Goal: Task Accomplishment & Management: Complete application form

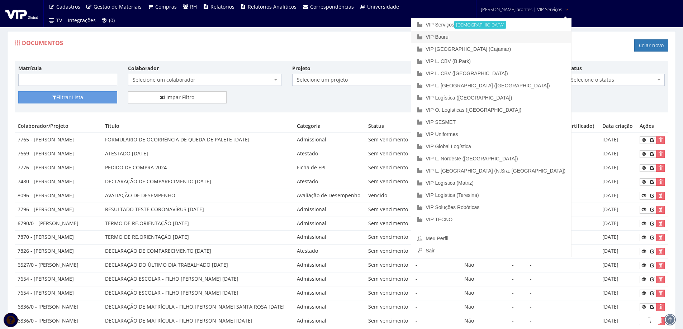
click at [474, 40] on link "VIP Bauru" at bounding box center [491, 37] width 160 height 12
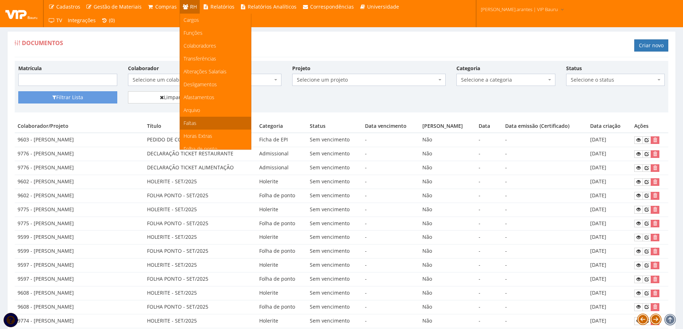
click at [187, 126] on span "Faltas" at bounding box center [190, 123] width 13 height 7
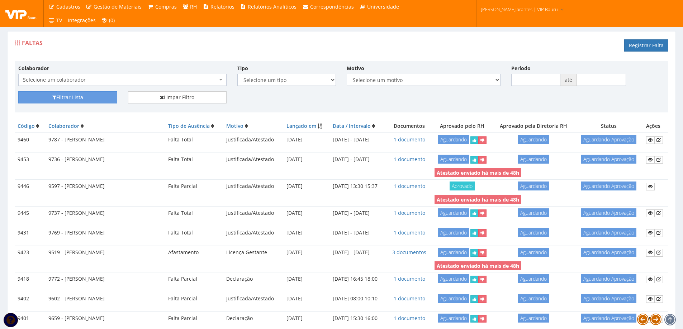
click at [65, 80] on span "Selecione um colaborador" at bounding box center [120, 79] width 195 height 7
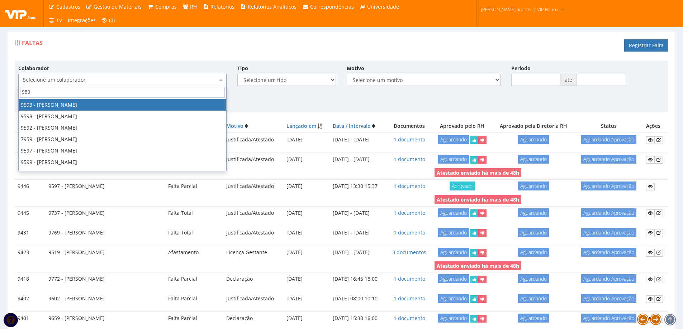
type input "9598"
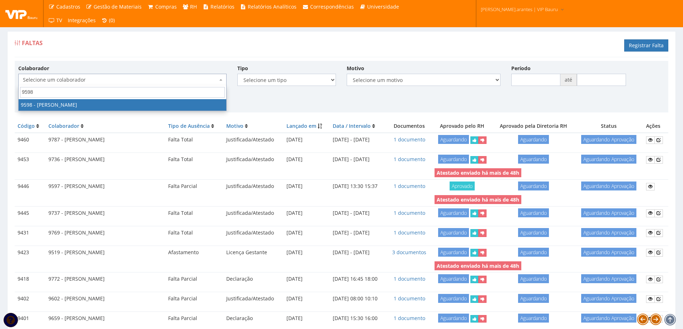
select select "3797"
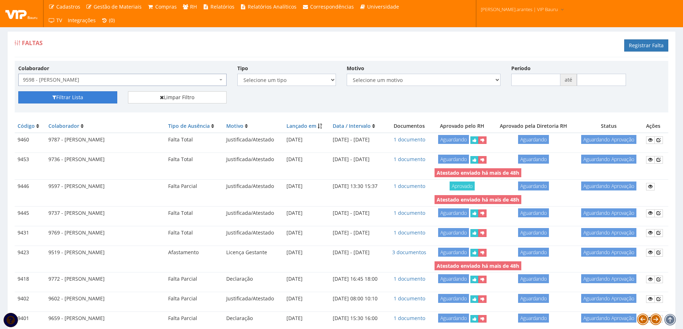
click at [69, 94] on button "Filtrar Lista" at bounding box center [67, 97] width 99 height 12
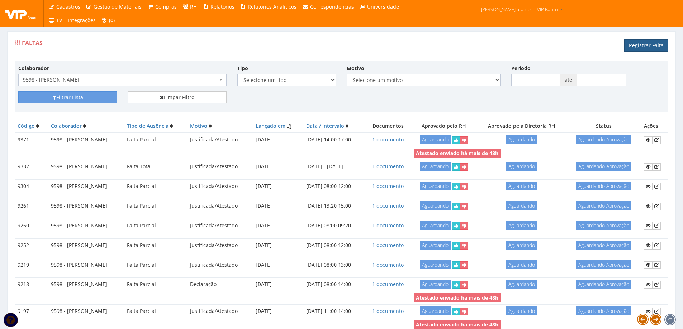
click at [639, 47] on link "Registrar Falta" at bounding box center [646, 45] width 44 height 12
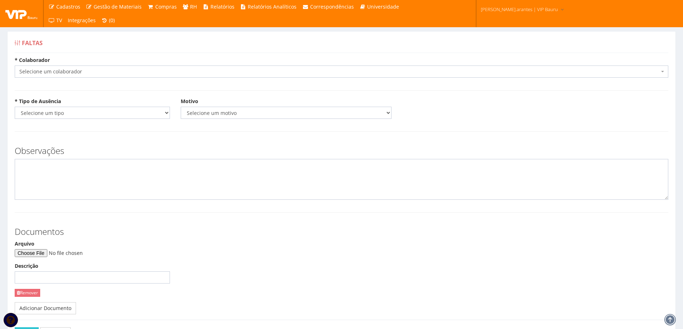
click at [157, 68] on span "Selecione um colaborador" at bounding box center [339, 71] width 640 height 7
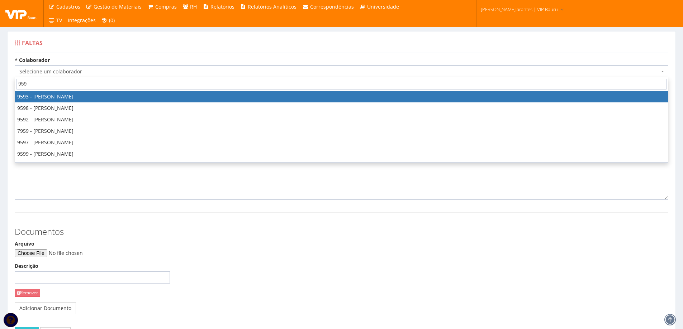
type input "9598"
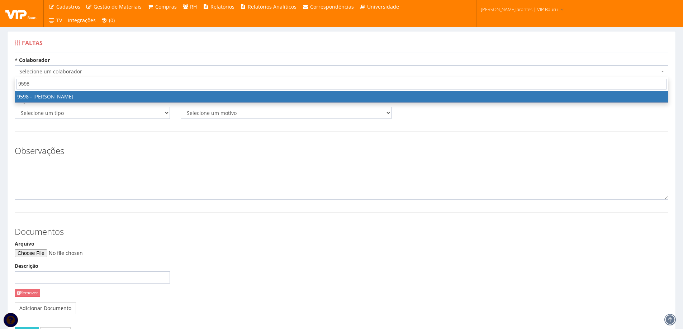
select select "3797"
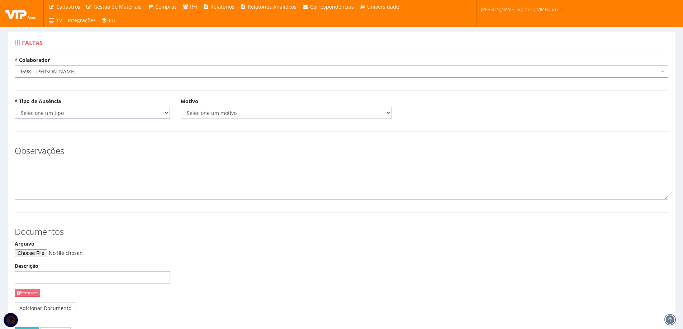
click at [115, 116] on select "Selecione um tipo Falta Total Falta Parcial Afastamento Férias" at bounding box center [92, 113] width 155 height 12
select select "total"
click at [15, 107] on select "Selecione um tipo Falta Total Falta Parcial Afastamento Férias" at bounding box center [92, 113] width 155 height 12
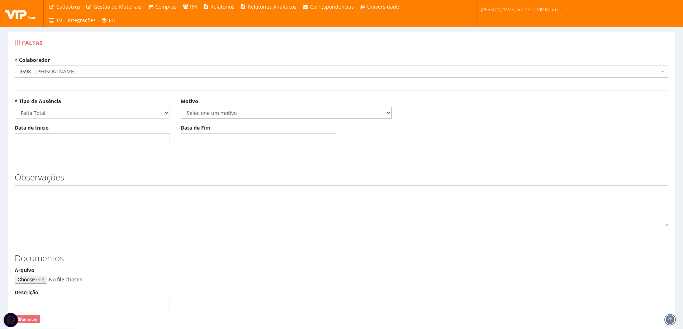
click at [216, 113] on select "Selecione um motivo Acidente Atestado Atraso Declaração Determinação Judicial D…" at bounding box center [286, 113] width 211 height 12
select select "atestado"
click at [181, 107] on select "Selecione um motivo Acidente Atestado Atraso Declaração Determinação Judicial D…" at bounding box center [286, 113] width 211 height 12
click at [83, 139] on input "Data de Início" at bounding box center [92, 139] width 155 height 12
type input "13/10/2025"
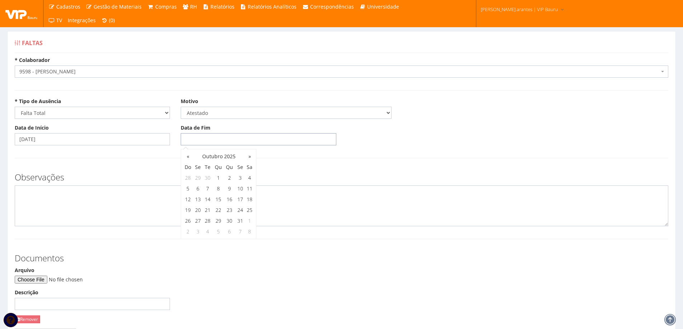
click at [194, 139] on input "Data de Fim" at bounding box center [258, 139] width 155 height 12
type input "[DATE]"
click at [56, 278] on input "Arquivo" at bounding box center [63, 280] width 97 height 8
type input "C:\fakepath\WhatsApp Image 2025-10-14 at 08.54.21.jpeg"
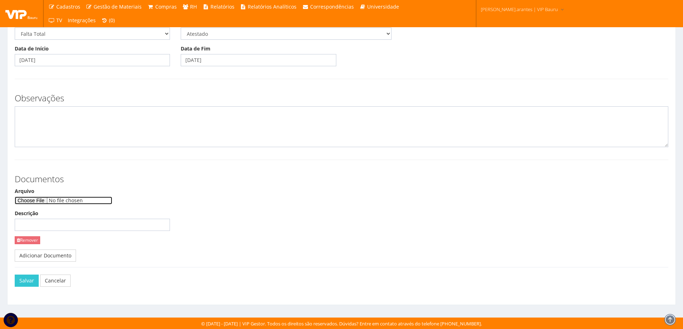
scroll to position [80, 0]
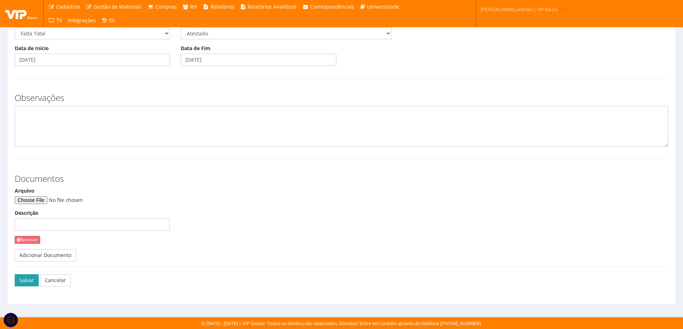
click at [21, 278] on button "Salvar" at bounding box center [27, 281] width 24 height 12
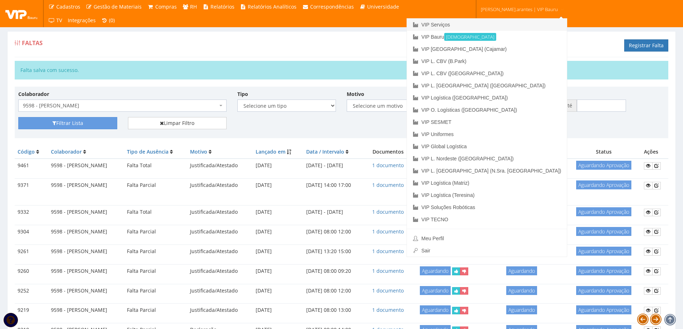
click at [468, 27] on link "VIP Serviços" at bounding box center [487, 25] width 160 height 12
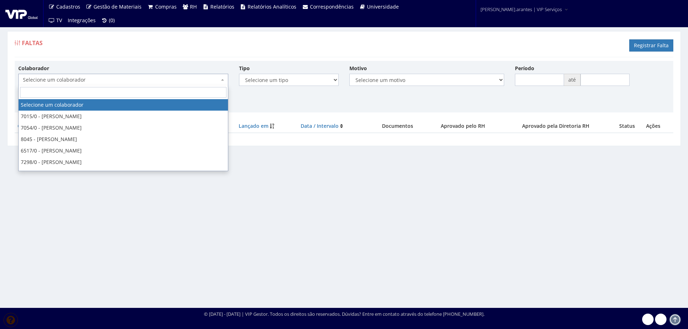
click at [92, 80] on span "Selecione um colaborador" at bounding box center [121, 79] width 196 height 7
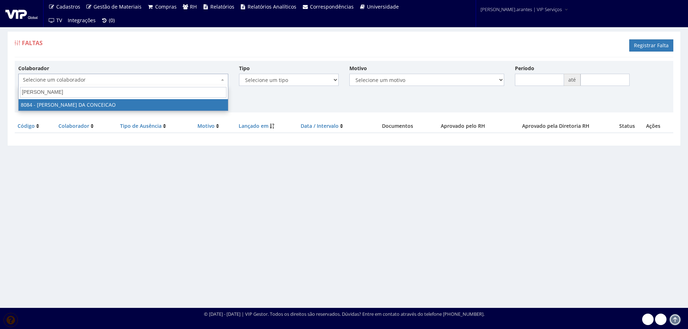
type input "ANDRE FA"
select select "3573"
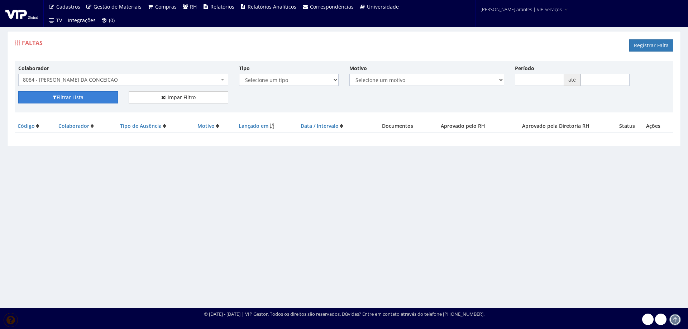
click at [69, 99] on button "Filtrar Lista" at bounding box center [68, 97] width 100 height 12
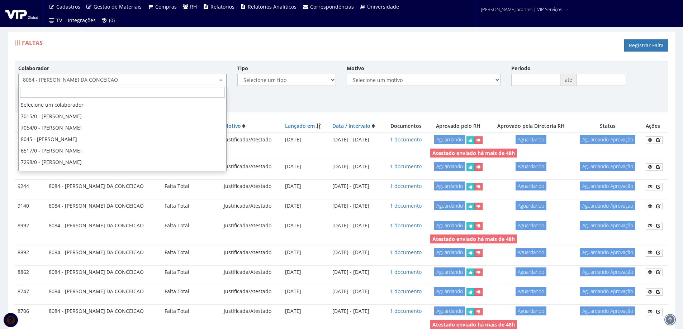
click at [87, 78] on span "8084 - [PERSON_NAME] DA CONCEICAO" at bounding box center [120, 79] width 195 height 7
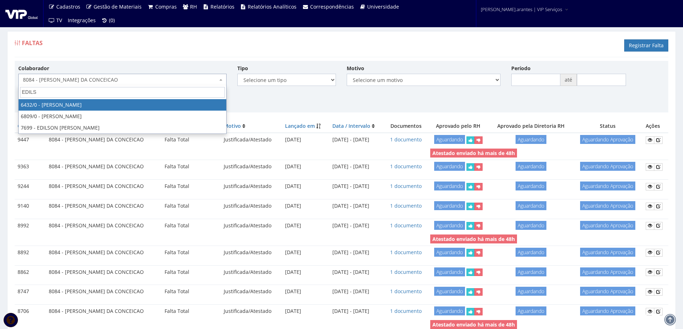
type input "EDILSO"
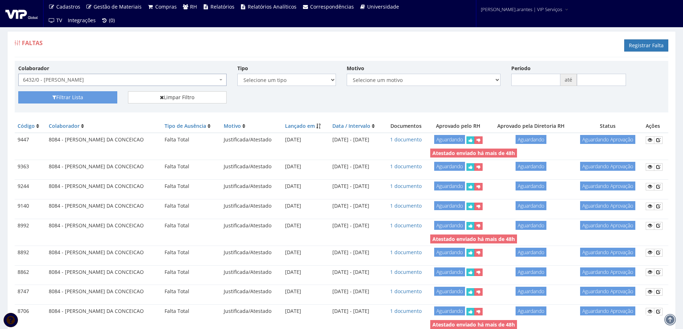
select select "65"
click at [76, 98] on button "Filtrar Lista" at bounding box center [67, 97] width 99 height 12
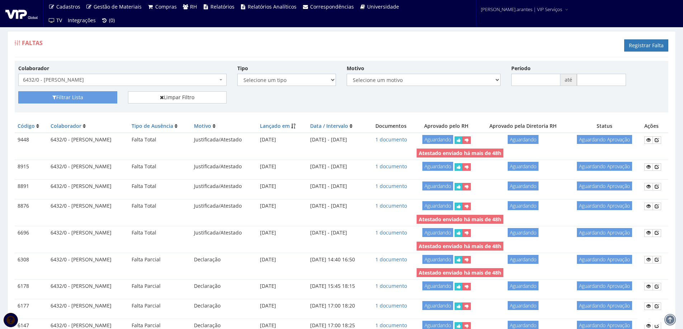
click at [121, 81] on span "6432/0 - [PERSON_NAME]" at bounding box center [120, 79] width 195 height 7
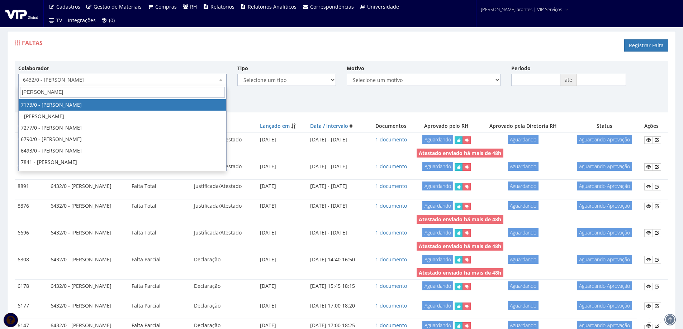
type input "MARCELO M"
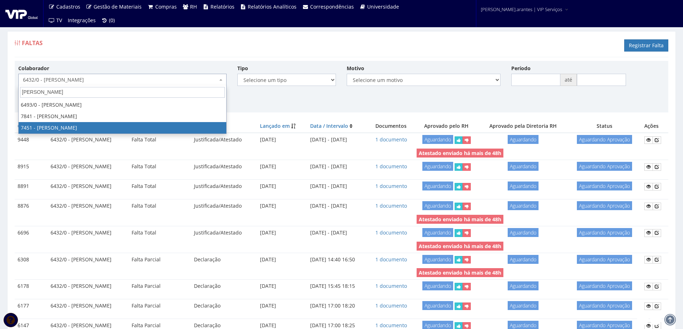
select select "1319"
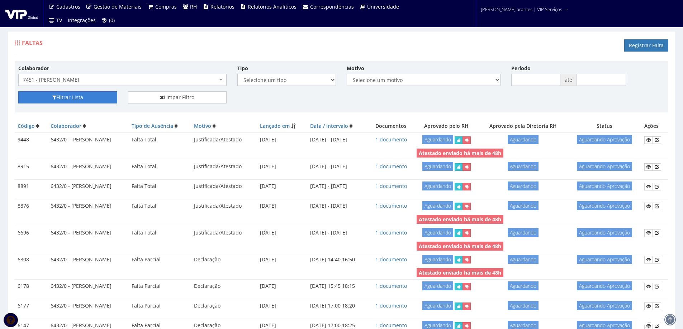
click at [73, 92] on button "Filtrar Lista" at bounding box center [67, 97] width 99 height 12
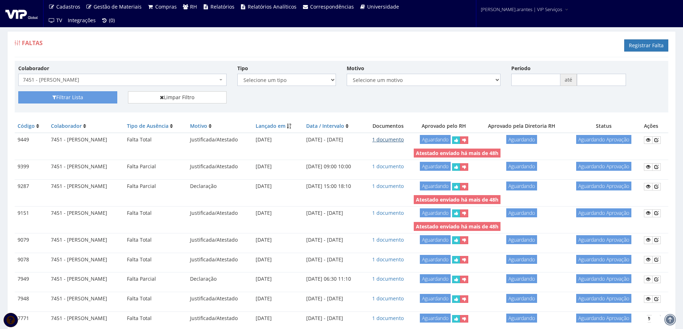
click at [404, 138] on link "1 documento" at bounding box center [388, 139] width 32 height 7
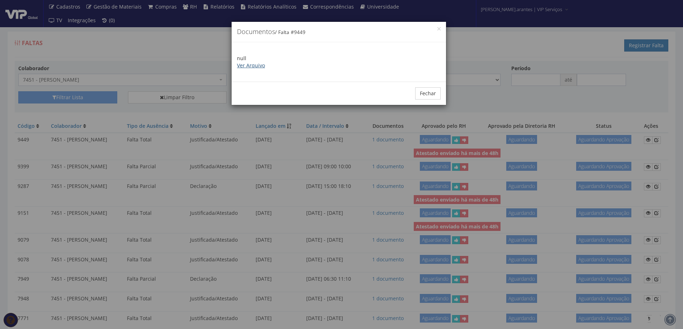
click at [256, 67] on link "Ver Arquivo" at bounding box center [251, 65] width 28 height 7
click at [428, 93] on button "Fechar" at bounding box center [427, 93] width 25 height 12
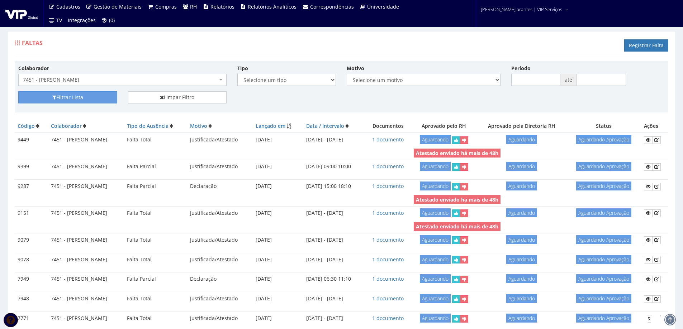
click at [93, 82] on span "7451 - MARCELO MORAIS SILVA" at bounding box center [120, 79] width 195 height 7
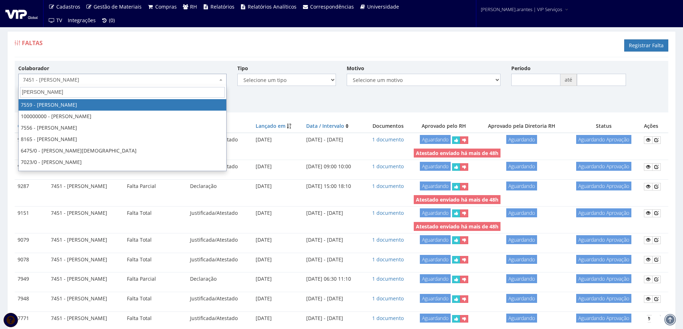
type input "BRUNO H"
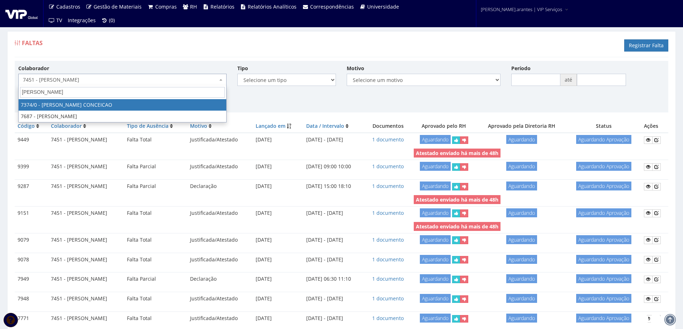
select select "1054"
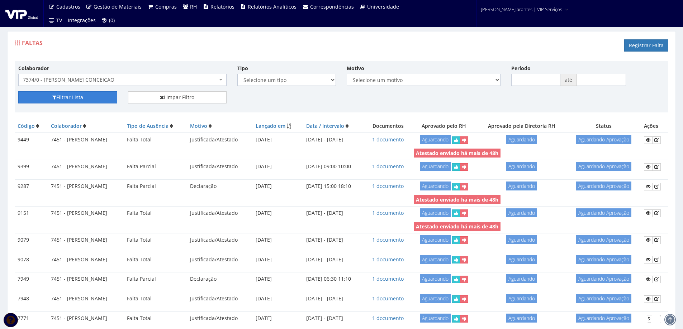
click at [79, 98] on button "Filtrar Lista" at bounding box center [67, 97] width 99 height 12
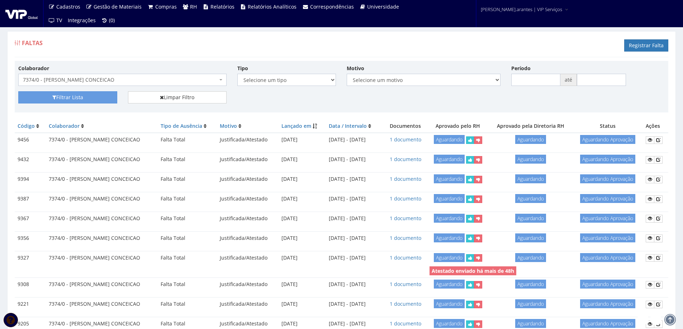
click at [74, 83] on span "7374/0 - [PERSON_NAME] CONCEICAO" at bounding box center [120, 79] width 195 height 7
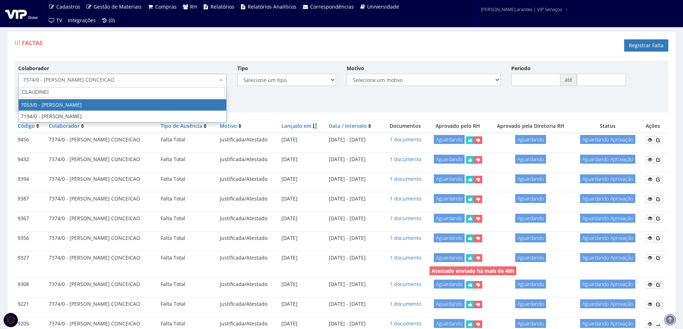
type input "CLAUDINEI"
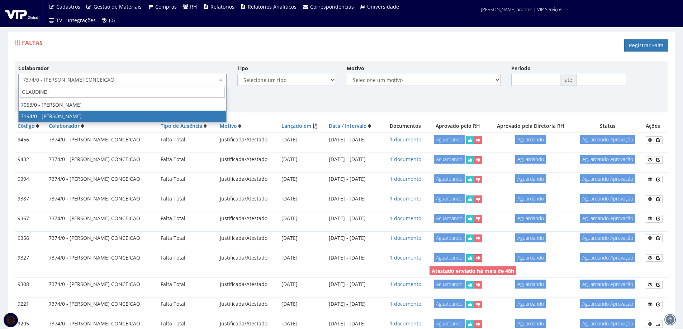
select select "667"
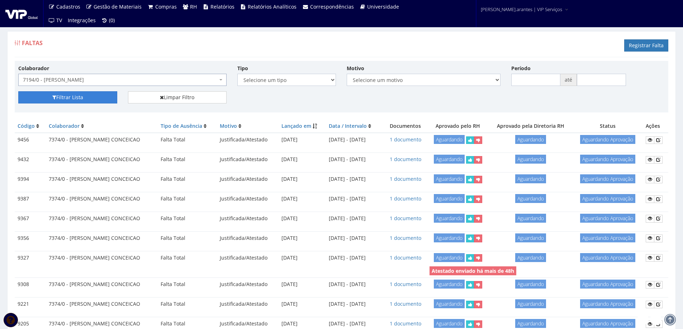
click at [86, 96] on button "Filtrar Lista" at bounding box center [67, 97] width 99 height 12
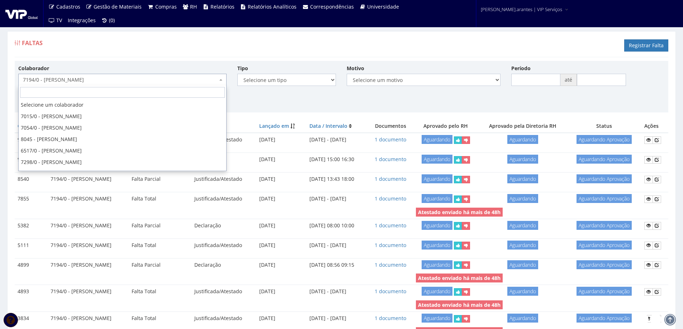
click at [123, 81] on span "7194/0 - [PERSON_NAME]" at bounding box center [120, 79] width 195 height 7
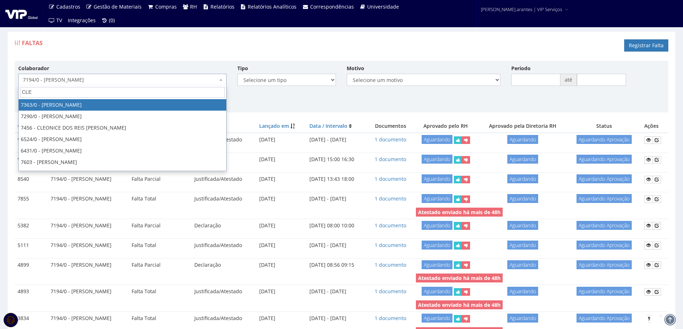
type input "CLEY"
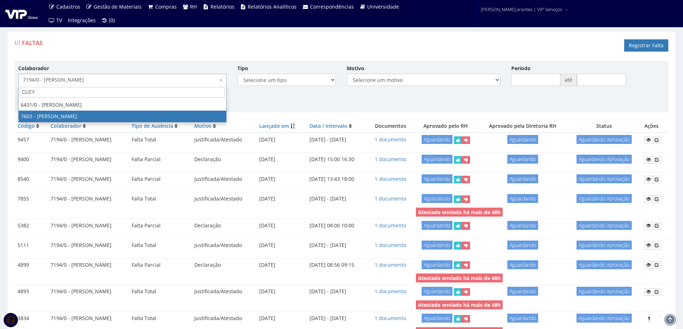
select select "1836"
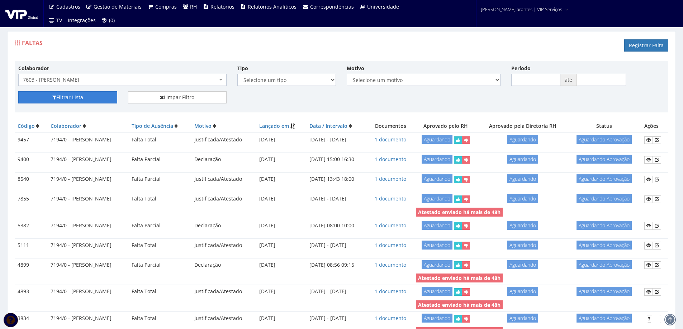
click at [77, 101] on button "Filtrar Lista" at bounding box center [67, 97] width 99 height 12
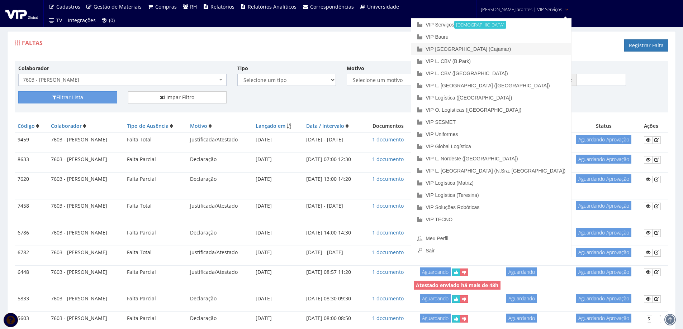
click at [486, 48] on link "VIP [GEOGRAPHIC_DATA] (Cajamar)" at bounding box center [491, 49] width 160 height 12
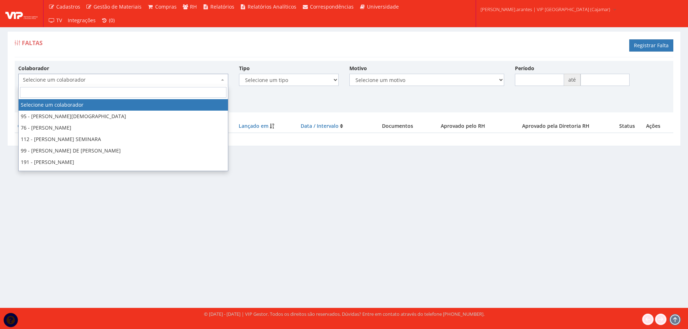
click at [41, 79] on span "Selecione um colaborador" at bounding box center [121, 79] width 196 height 7
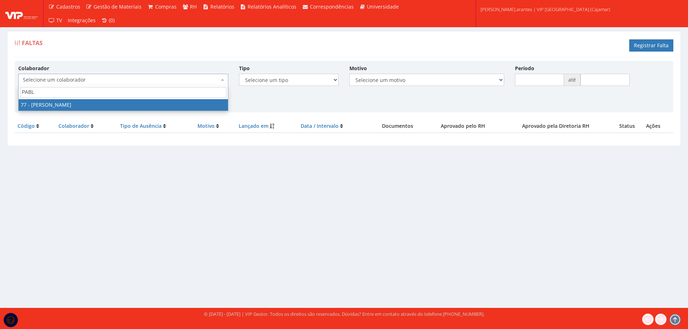
type input "[PERSON_NAME]"
select select "3317"
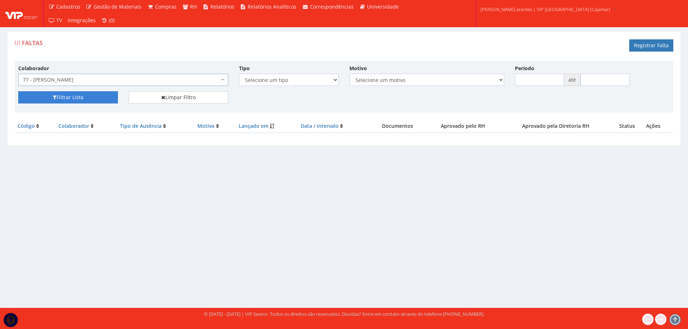
click at [79, 101] on button "Filtrar Lista" at bounding box center [68, 97] width 100 height 12
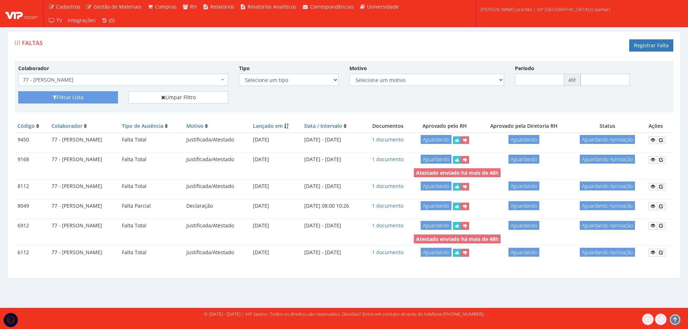
click at [107, 82] on span "77 - [PERSON_NAME]" at bounding box center [121, 79] width 196 height 7
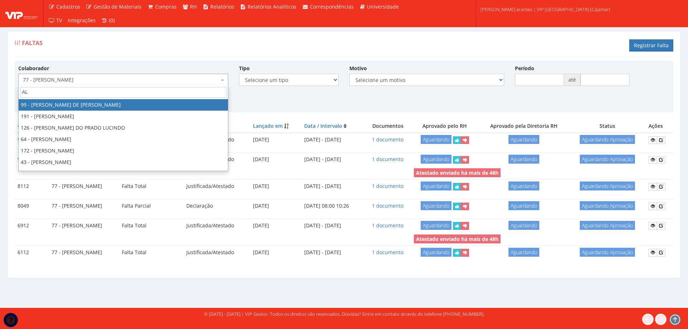
type input "A"
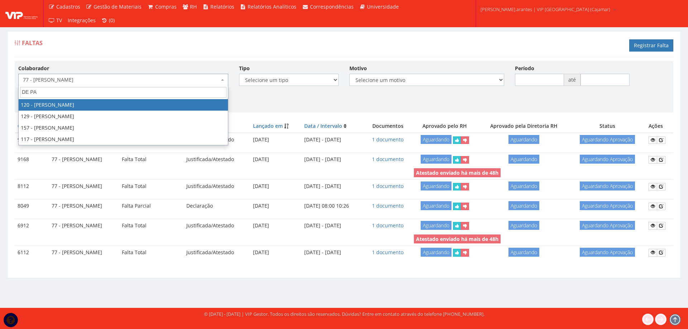
type input "DE PAU"
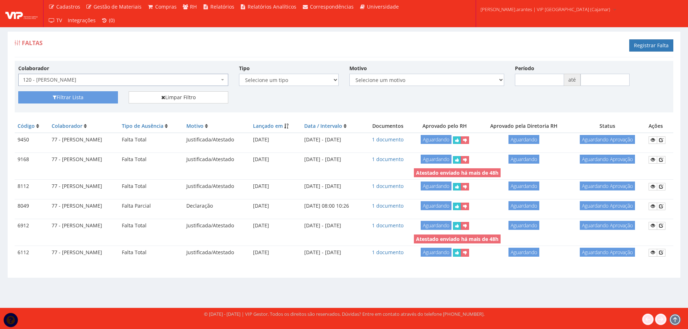
select select "3818"
click at [84, 100] on button "Filtrar Lista" at bounding box center [68, 97] width 100 height 12
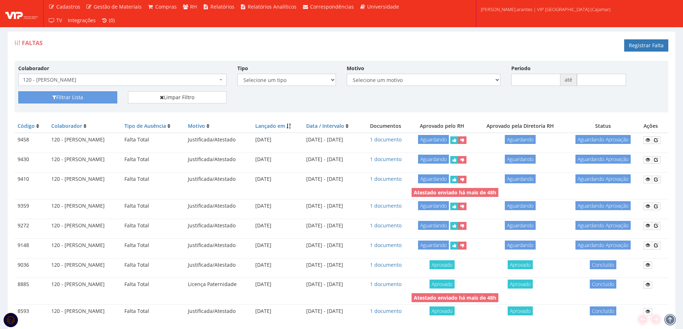
click at [111, 79] on span "120 - [PERSON_NAME]" at bounding box center [120, 79] width 195 height 7
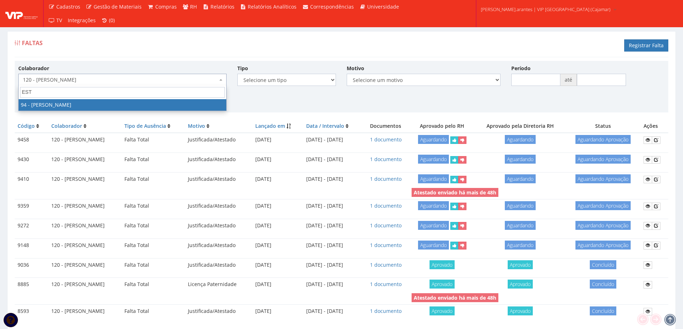
type input "ESTE"
select select "3384"
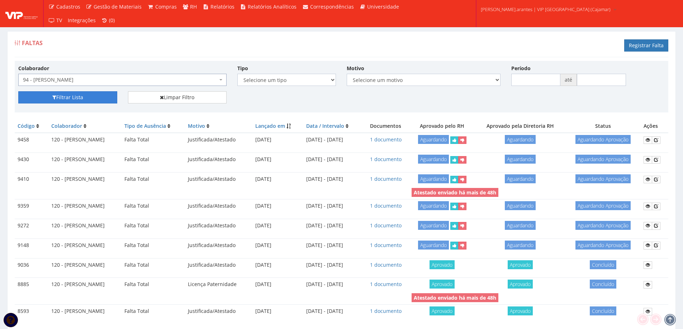
click at [64, 98] on button "Filtrar Lista" at bounding box center [67, 97] width 99 height 12
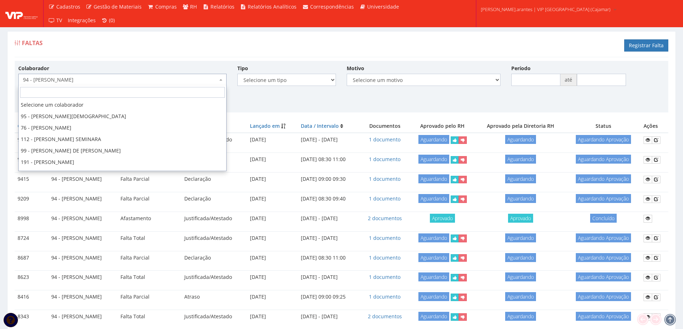
click at [81, 81] on span "94 - [PERSON_NAME]" at bounding box center [120, 79] width 195 height 7
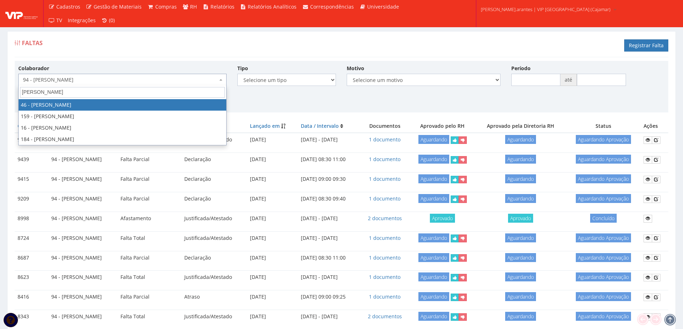
type input "[PERSON_NAME]"
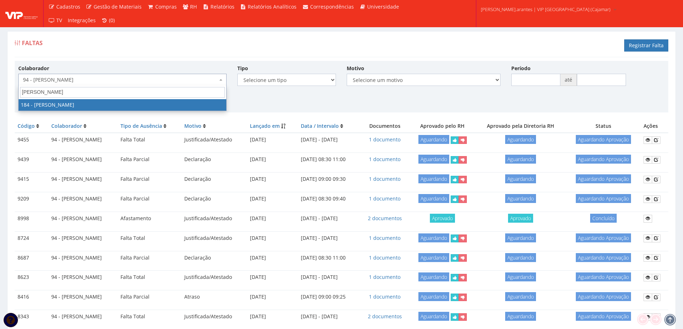
select select "4082"
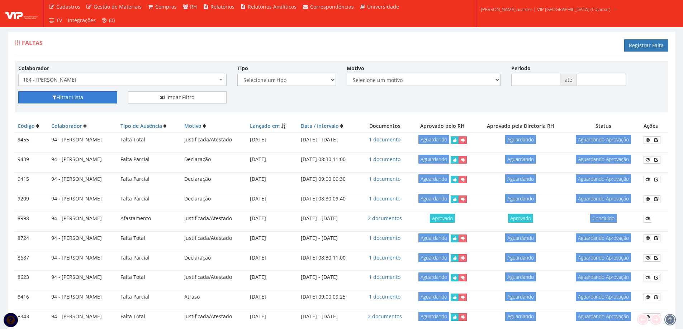
click at [96, 98] on button "Filtrar Lista" at bounding box center [67, 97] width 99 height 12
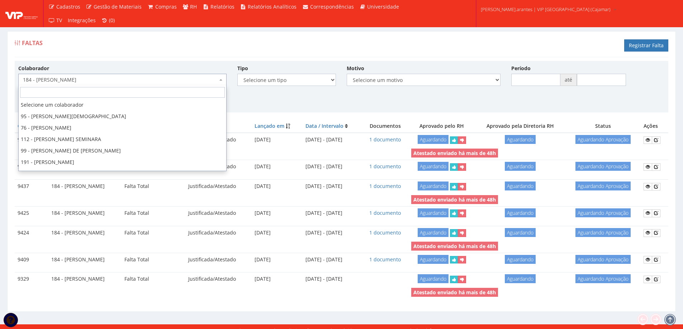
click at [120, 76] on span "184 - [PERSON_NAME]" at bounding box center [120, 79] width 195 height 7
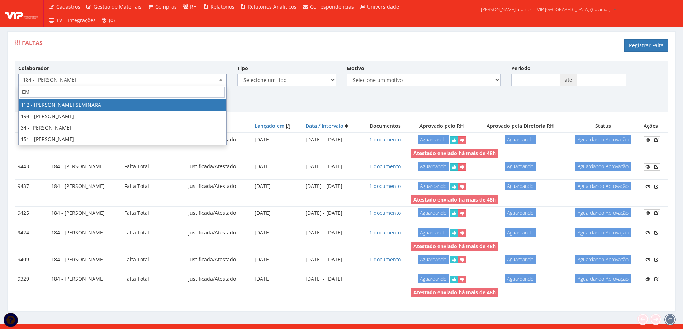
type input "EME"
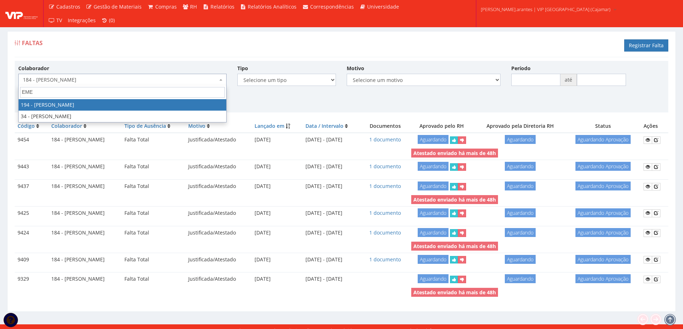
select select "4094"
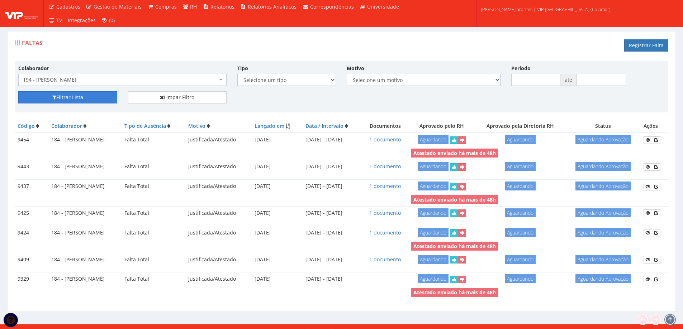
click at [83, 98] on button "Filtrar Lista" at bounding box center [67, 97] width 99 height 12
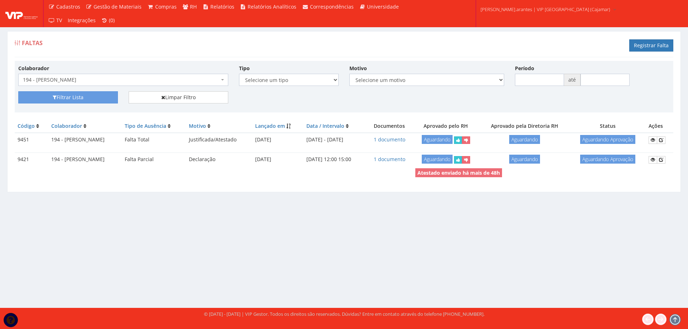
click at [127, 81] on span "194 - [PERSON_NAME]" at bounding box center [121, 79] width 196 height 7
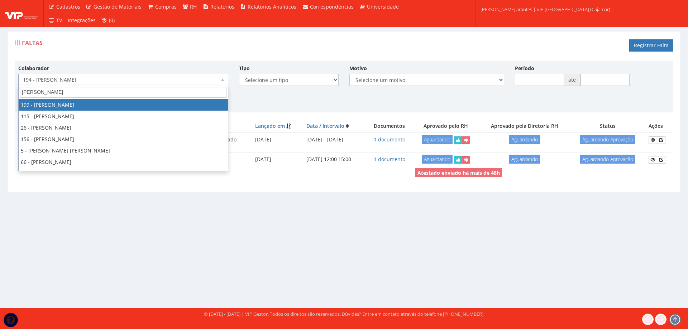
type input "[PERSON_NAME]"
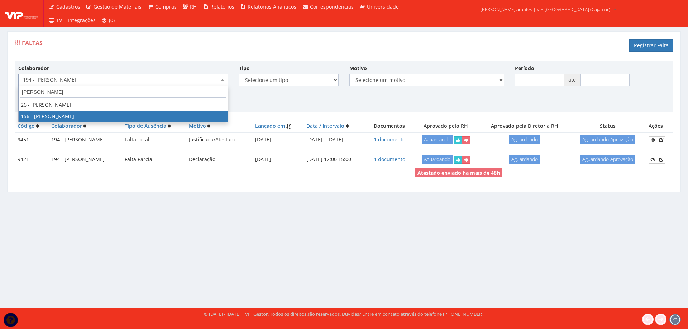
select select "3965"
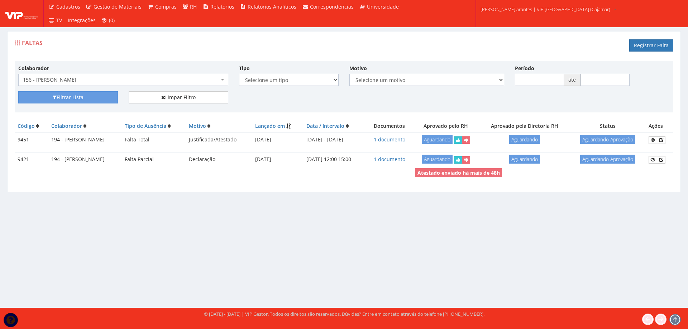
click at [62, 105] on div "Filtrar Lista Limpar Filtro" at bounding box center [344, 100] width 662 height 18
click at [60, 98] on button "Filtrar Lista" at bounding box center [68, 97] width 100 height 12
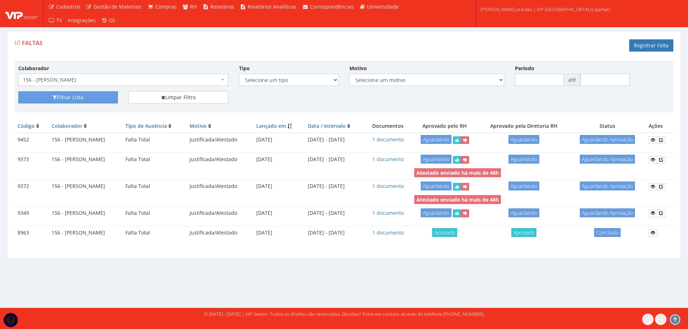
click at [120, 76] on span "156 - LUCAS BATISTA DA SILVA" at bounding box center [123, 80] width 210 height 12
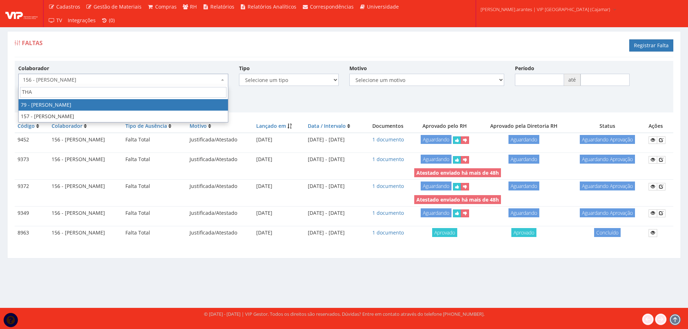
type input "THAI"
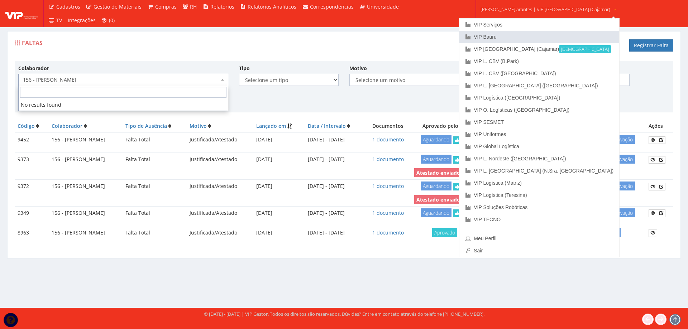
click at [498, 37] on link "VIP Bauru" at bounding box center [539, 37] width 160 height 12
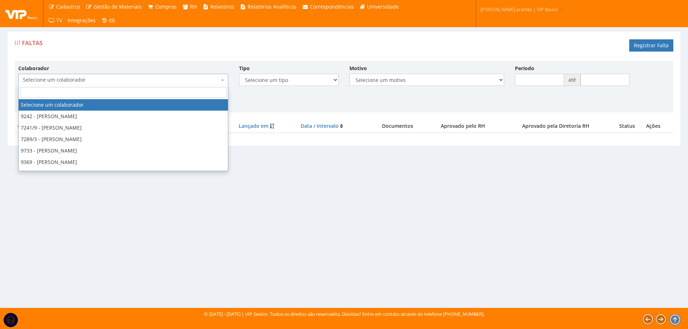
click at [67, 82] on span "Selecione um colaborador" at bounding box center [121, 79] width 196 height 7
type input "THAI"
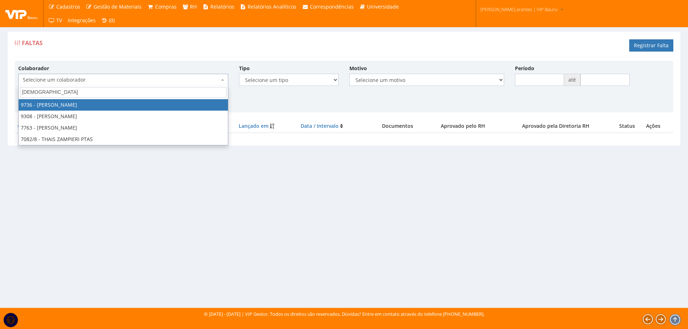
select select "4013"
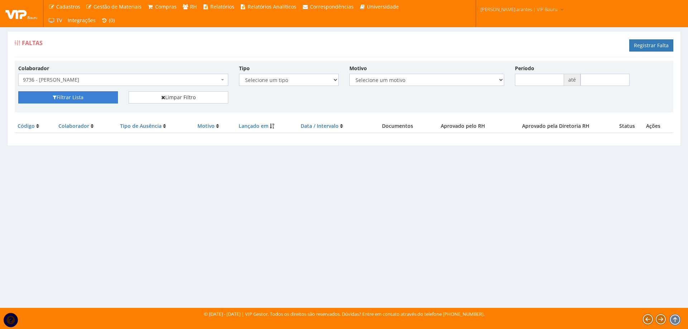
click at [74, 100] on button "Filtrar Lista" at bounding box center [68, 97] width 100 height 12
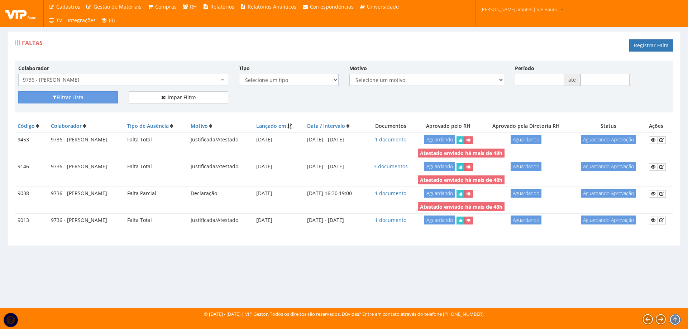
click at [94, 86] on body "Cadastros Clientes Unidades Subclientes Unidades de Subclientes Projetos Vagas …" at bounding box center [344, 164] width 688 height 329
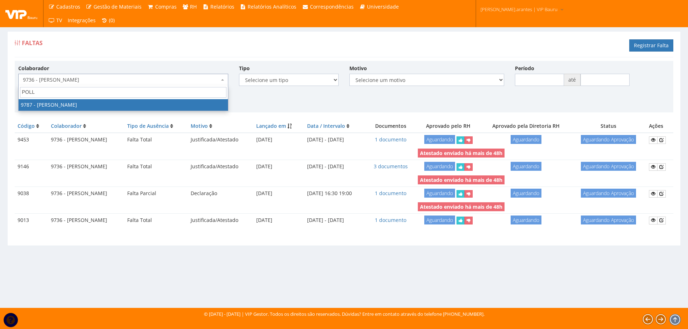
type input "POLLY"
select select "4113"
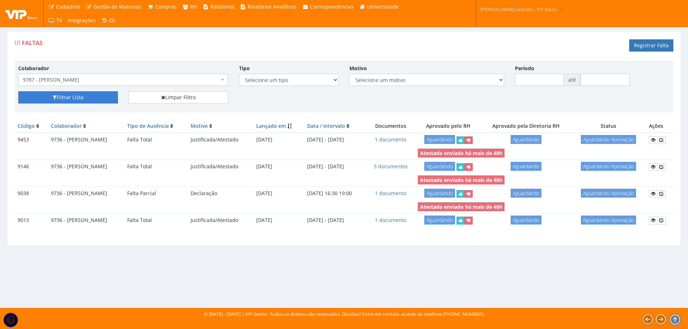
click at [84, 95] on button "Filtrar Lista" at bounding box center [68, 97] width 100 height 12
